Goal: Navigation & Orientation: Find specific page/section

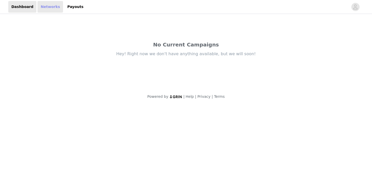
drag, startPoint x: 0, startPoint y: 0, endPoint x: 46, endPoint y: 9, distance: 47.3
click at [46, 9] on link "Networks" at bounding box center [50, 7] width 26 height 12
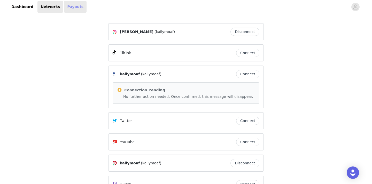
click at [71, 7] on link "Payouts" at bounding box center [75, 7] width 22 height 12
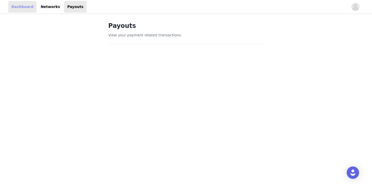
click at [20, 3] on link "Dashboard" at bounding box center [22, 7] width 28 height 12
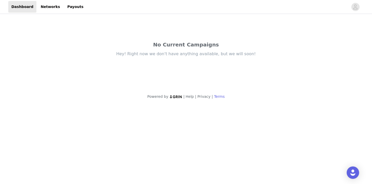
click at [216, 97] on link "Terms" at bounding box center [219, 96] width 11 height 4
click at [22, 8] on link "Dashboard" at bounding box center [22, 7] width 28 height 12
click at [358, 10] on span "button" at bounding box center [355, 7] width 8 height 8
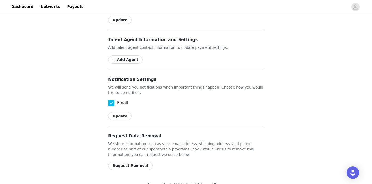
scroll to position [269, 0]
click at [49, 8] on link "Networks" at bounding box center [50, 7] width 26 height 12
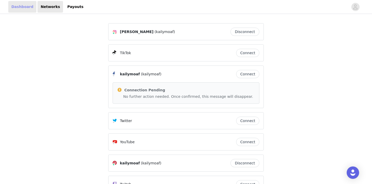
click at [17, 9] on link "Dashboard" at bounding box center [22, 7] width 28 height 12
